Goal: Check status: Check status

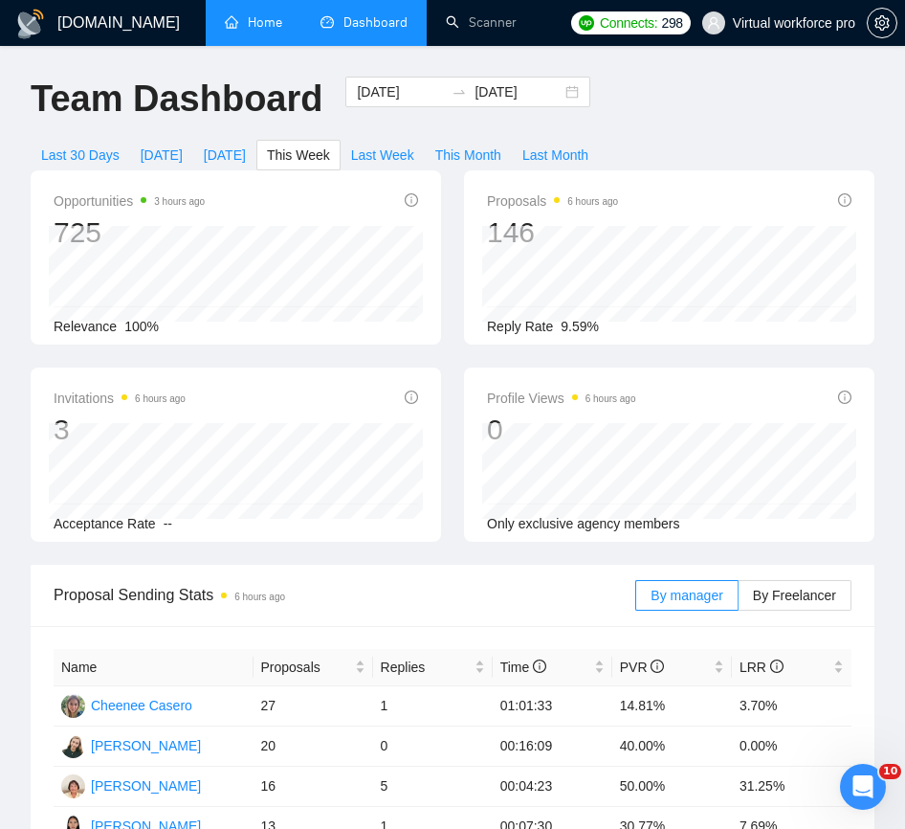
click at [254, 25] on link "Home" at bounding box center [253, 22] width 57 height 16
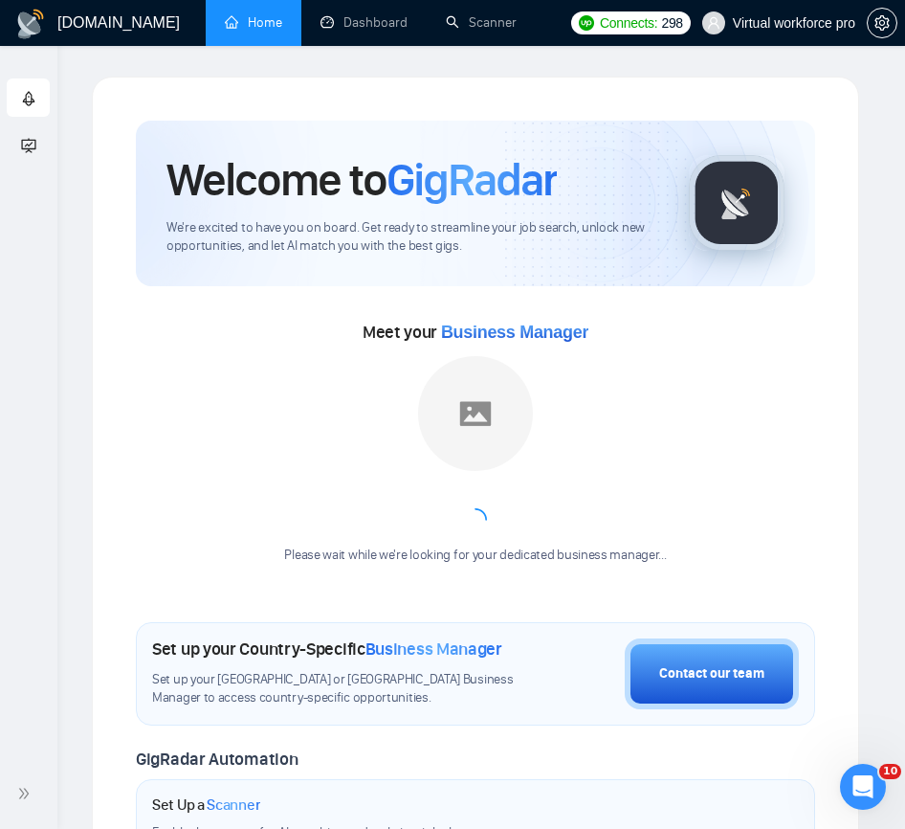
click at [40, 253] on div "Getting Started Academy" at bounding box center [28, 417] width 57 height 684
click at [381, 22] on link "Dashboard" at bounding box center [364, 22] width 87 height 16
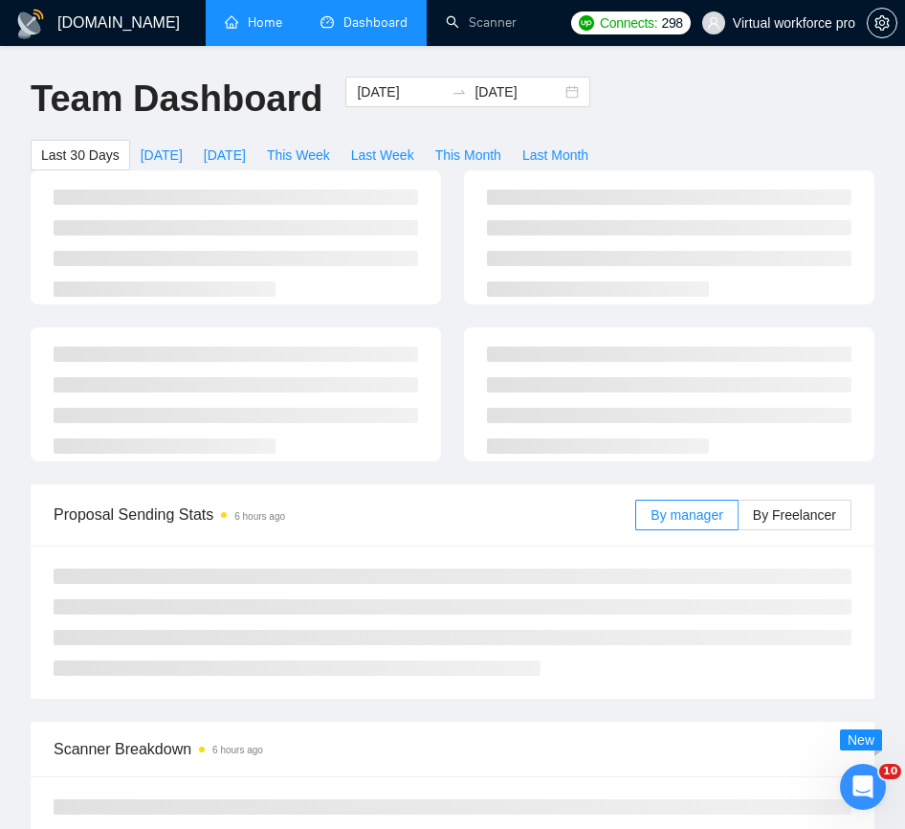
click at [674, 121] on div "Team Dashboard [DATE] [DATE] Last 30 Days [DATE] [DATE] This Week Last Week Thi…" at bounding box center [452, 124] width 867 height 94
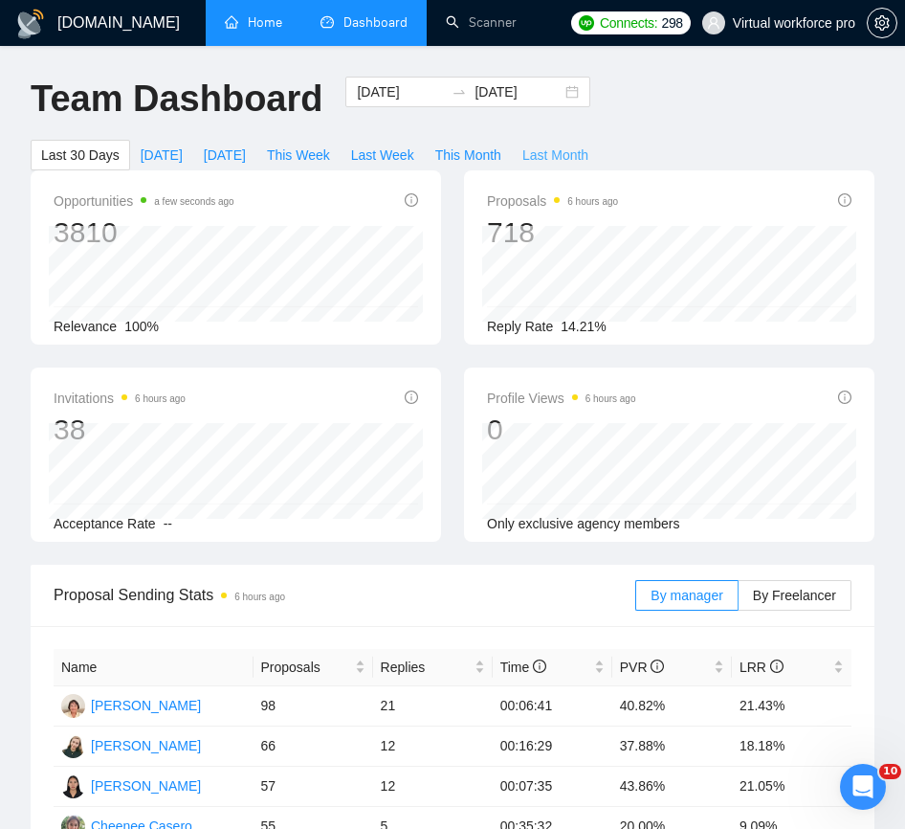
click at [588, 145] on span "Last Month" at bounding box center [555, 154] width 66 height 21
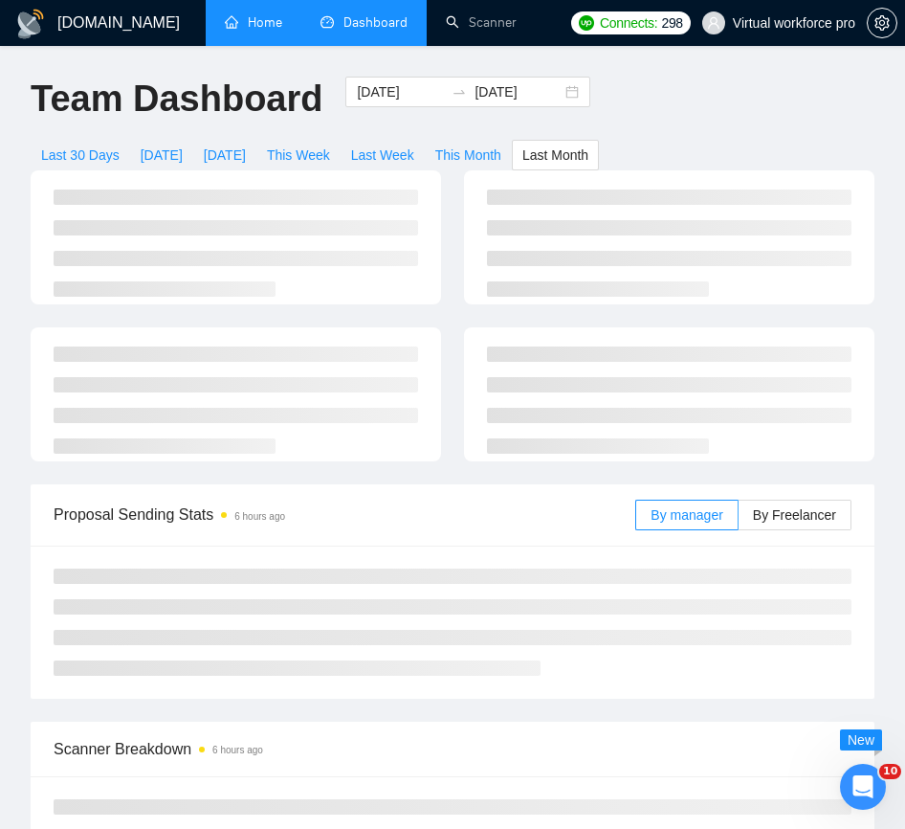
type input "[DATE]"
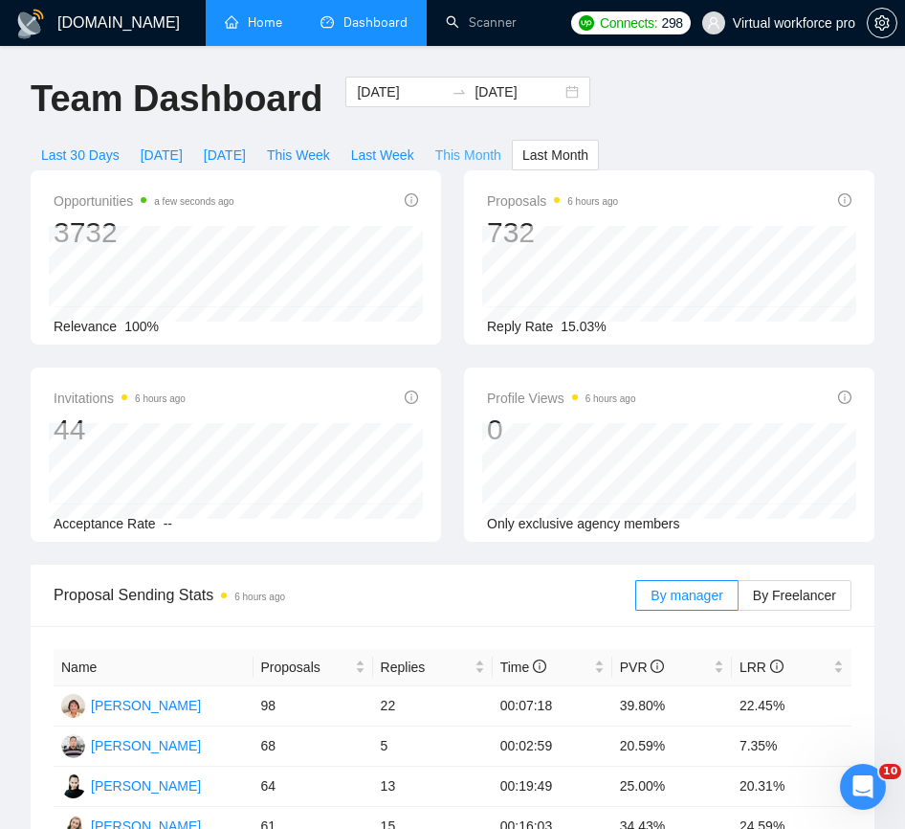
click at [501, 153] on span "This Month" at bounding box center [468, 154] width 66 height 21
type input "[DATE]"
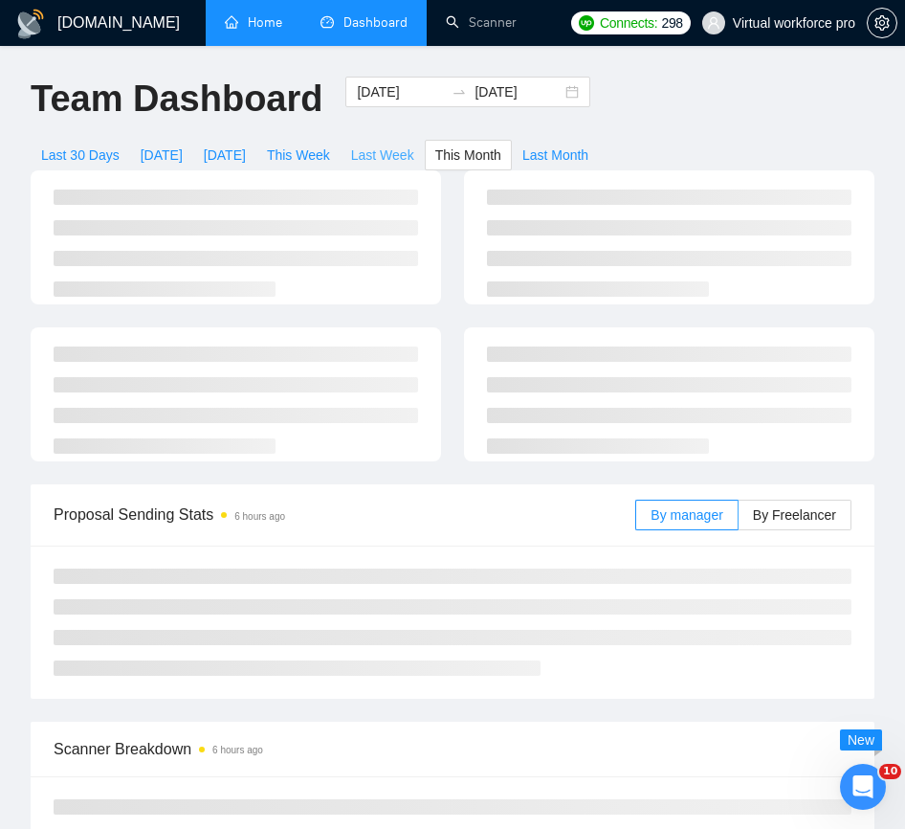
click at [368, 156] on span "Last Week" at bounding box center [382, 154] width 63 height 21
type input "[DATE]"
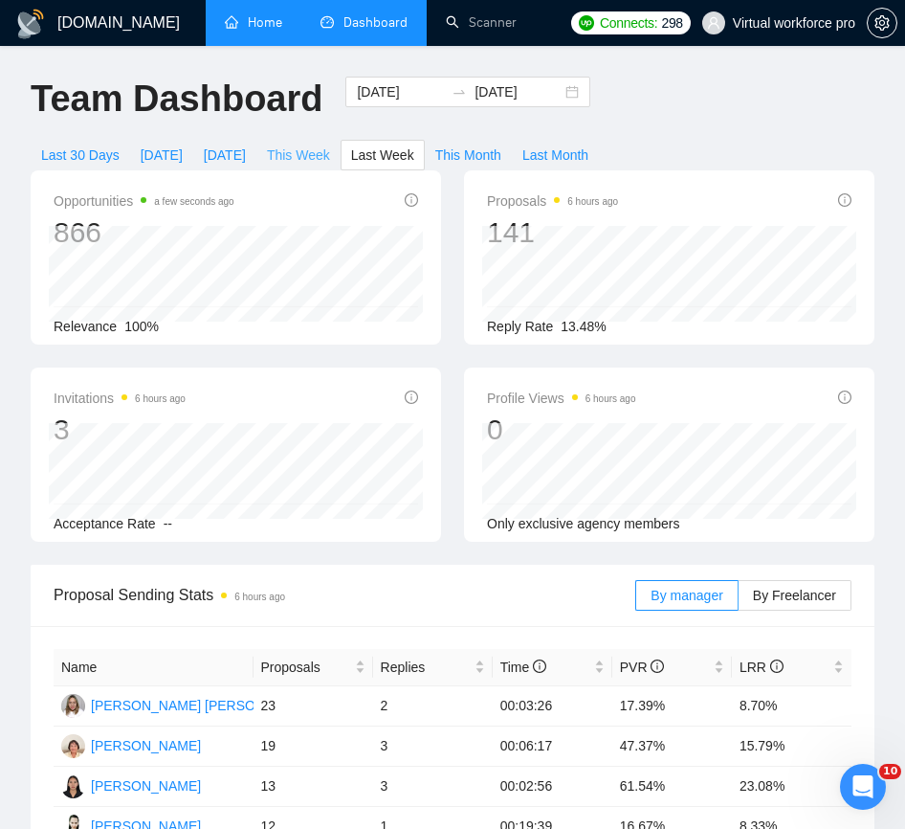
click at [294, 161] on span "This Week" at bounding box center [298, 154] width 63 height 21
type input "[DATE]"
